Goal: Check status: Check status

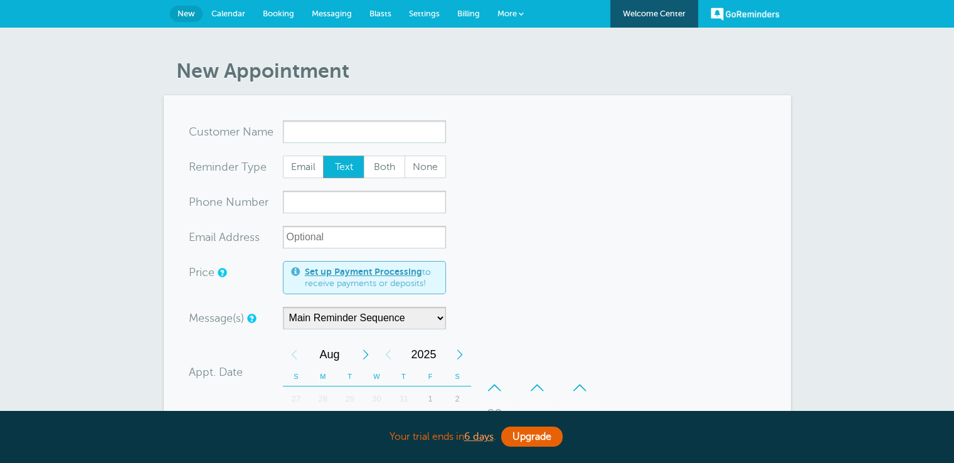
click at [277, 5] on link "Booking" at bounding box center [278, 14] width 49 height 28
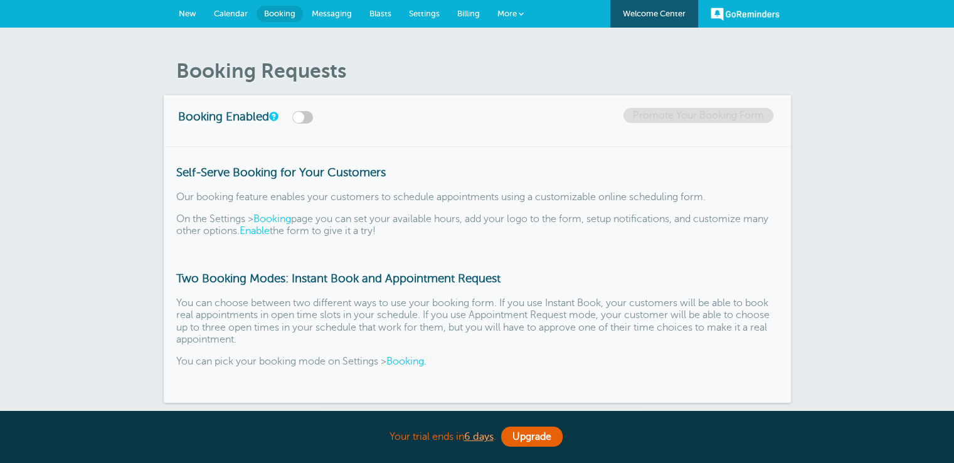
click at [239, 9] on span "Calendar" at bounding box center [231, 13] width 34 height 9
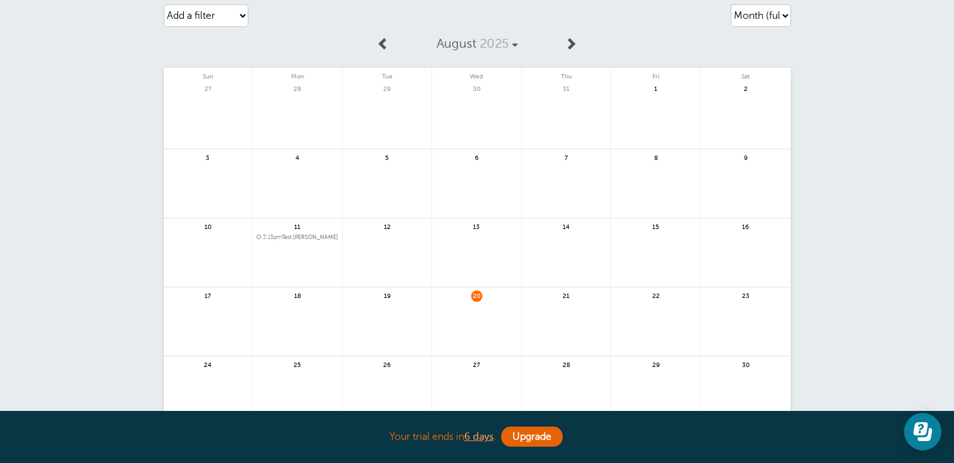
scroll to position [63, 0]
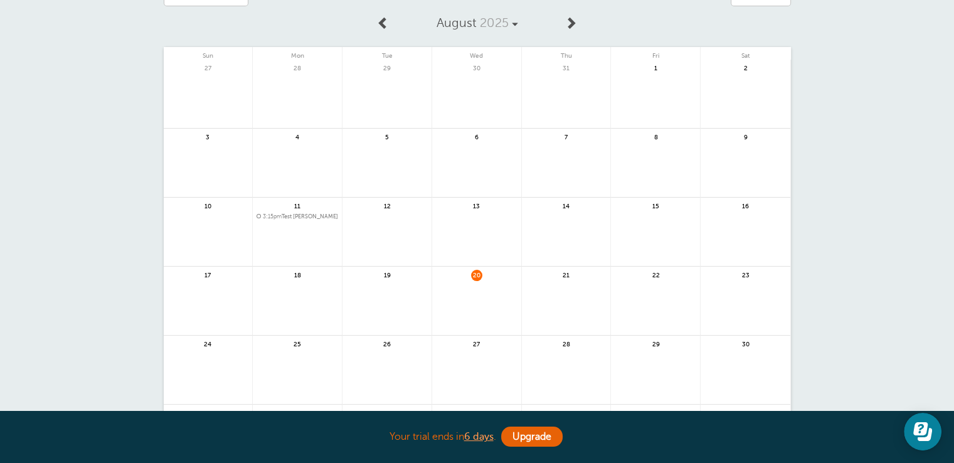
click at [473, 277] on span "20" at bounding box center [476, 274] width 11 height 9
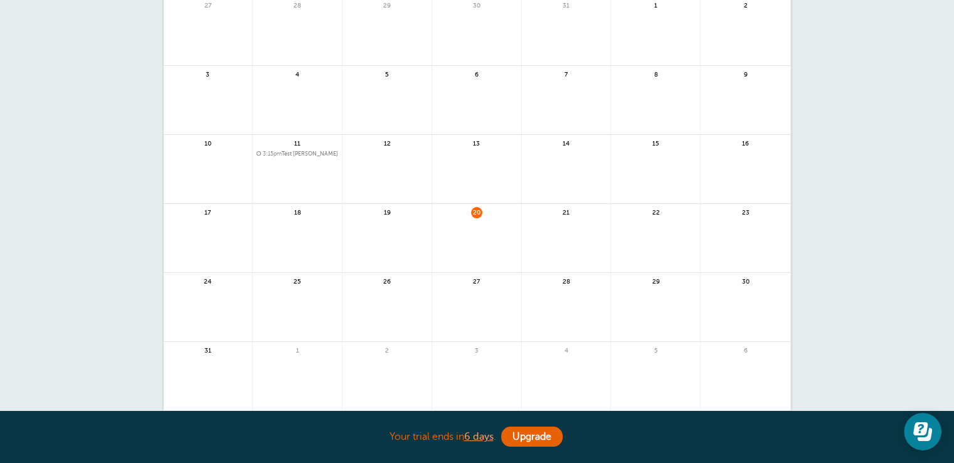
click at [287, 153] on span "3:15pm Test Alexis" at bounding box center [298, 154] width 82 height 7
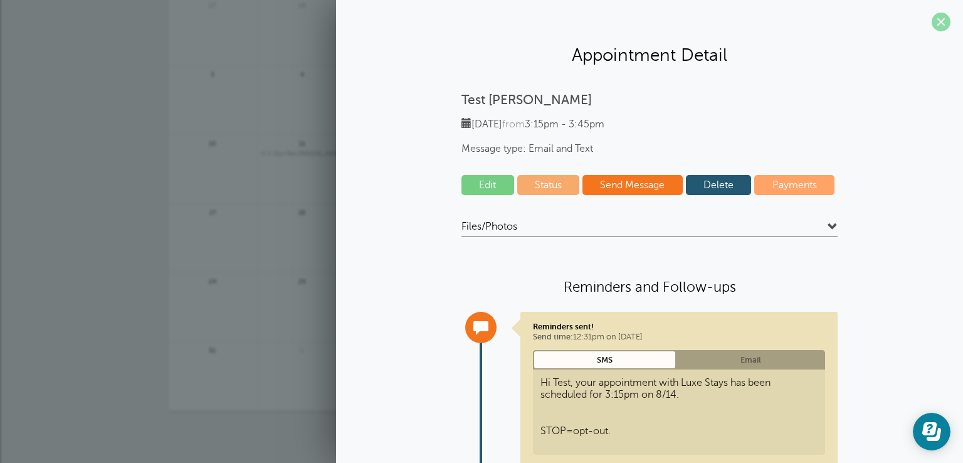
click at [932, 19] on span at bounding box center [941, 22] width 19 height 19
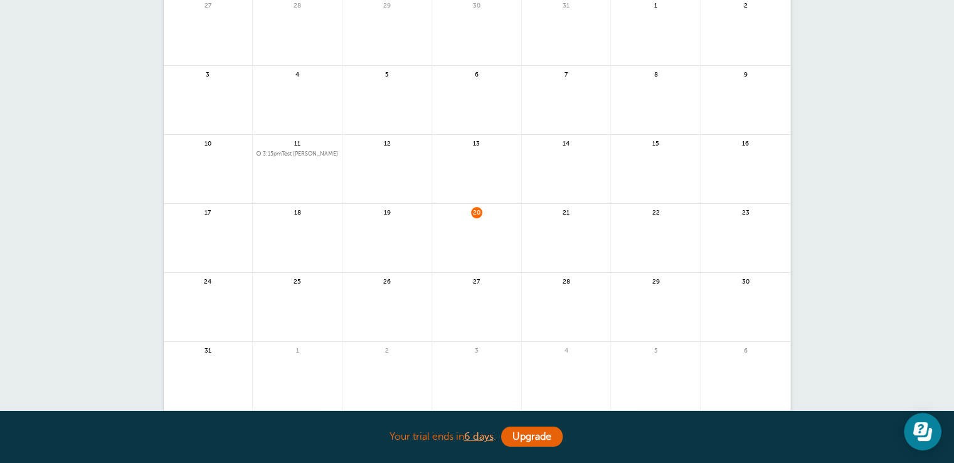
click at [469, 209] on div "20" at bounding box center [477, 238] width 90 height 69
click at [472, 211] on span "20" at bounding box center [476, 211] width 11 height 9
click at [475, 213] on span "20" at bounding box center [476, 211] width 11 height 9
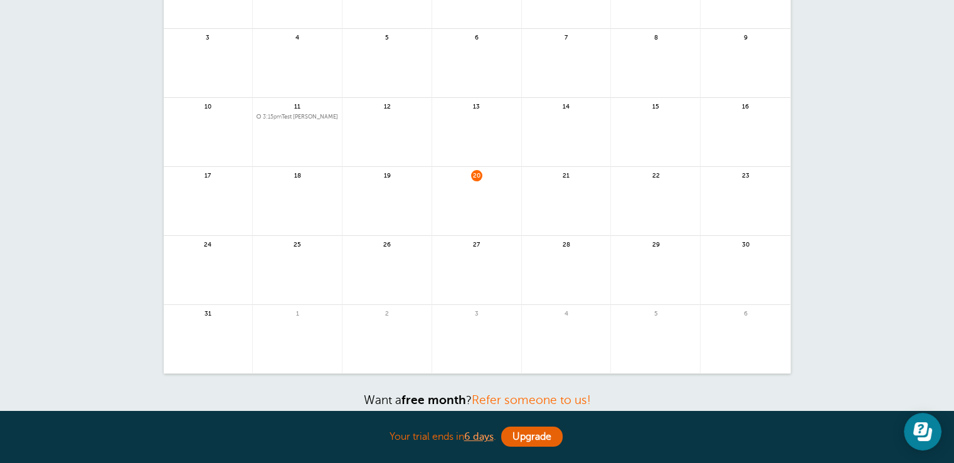
scroll to position [0, 0]
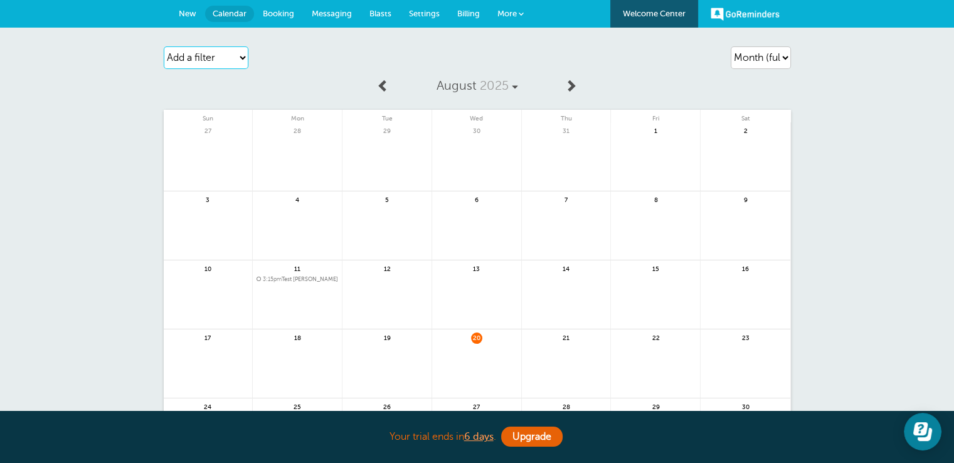
click at [228, 65] on select "Add a filter Customer Search Appointment Status Payment Status" at bounding box center [206, 57] width 85 height 23
click at [278, 67] on div "Add a filter Customer Search Appointment Status Payment Status Clear filters" at bounding box center [264, 57] width 201 height 35
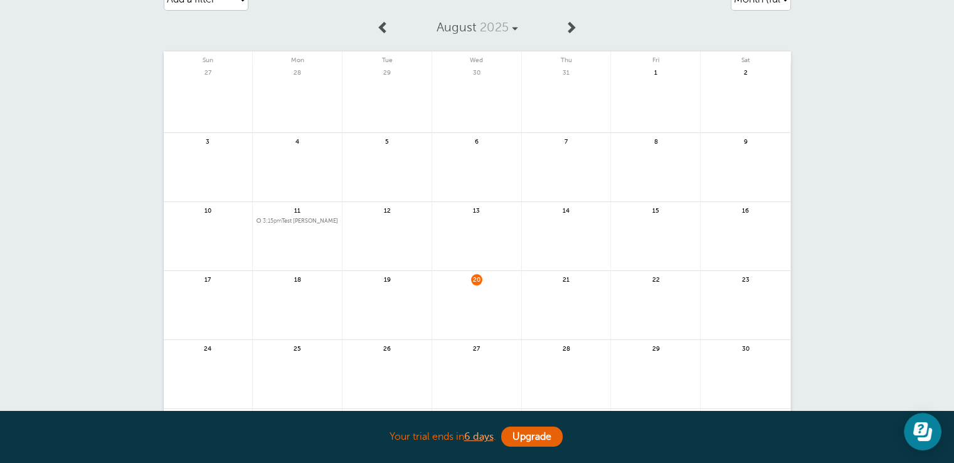
scroll to position [309, 0]
